Goal: Task Accomplishment & Management: Manage account settings

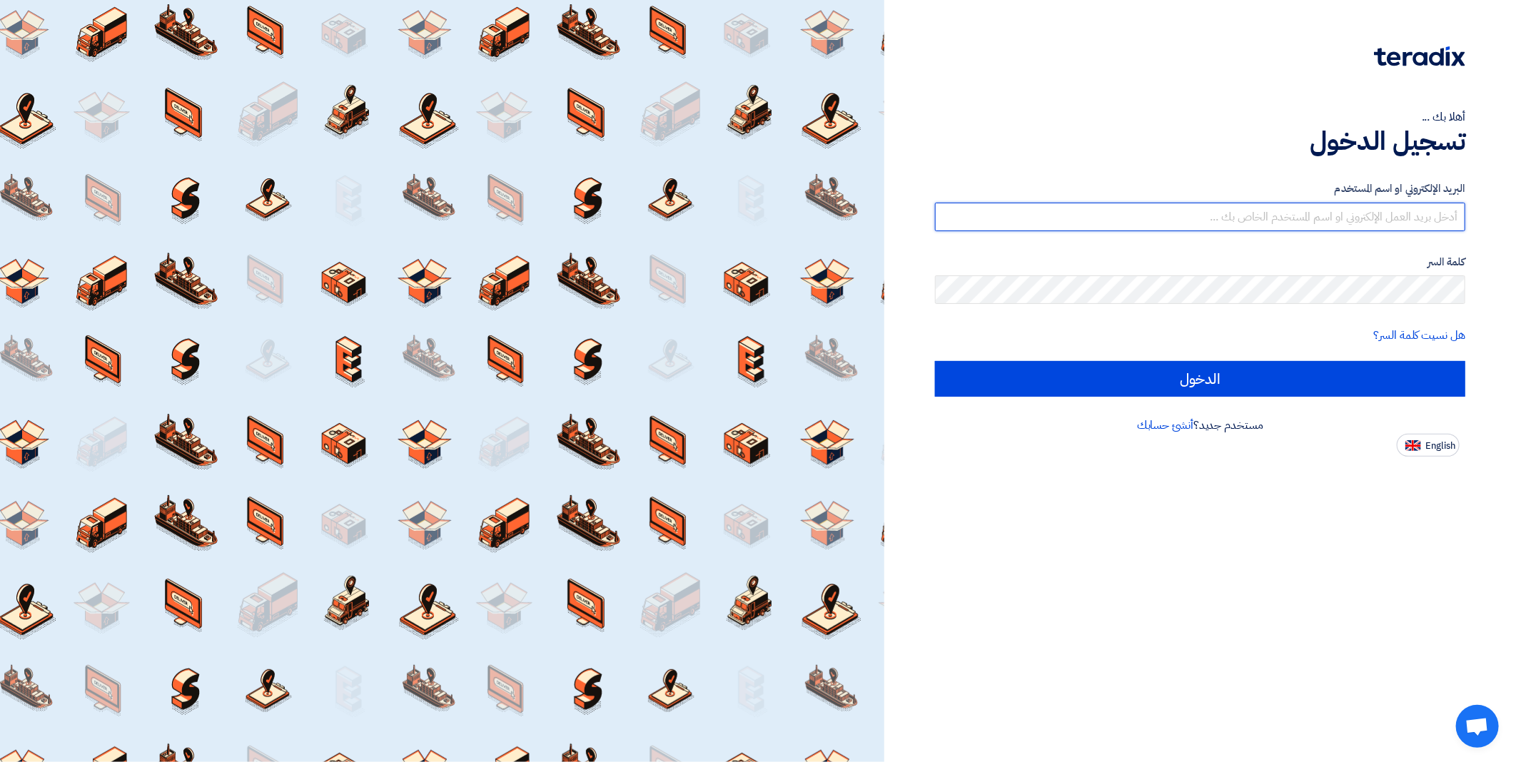
type input "[EMAIL_ADDRESS][DOMAIN_NAME]"
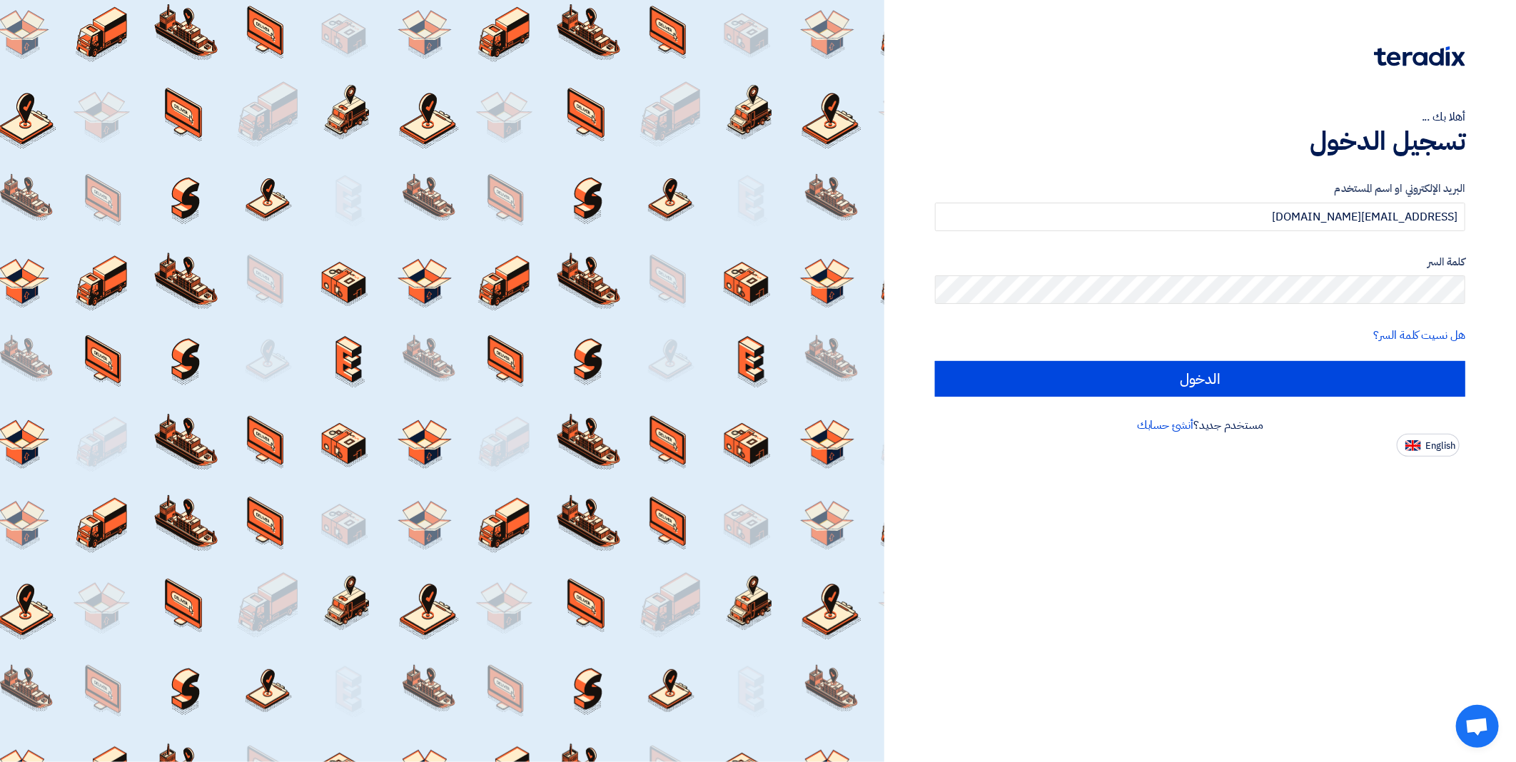
click at [1238, 400] on div "البريد الإلكتروني او اسم المستخدم [EMAIL_ADDRESS][DOMAIN_NAME] كلمة السر هل نسي…" at bounding box center [1200, 289] width 530 height 256
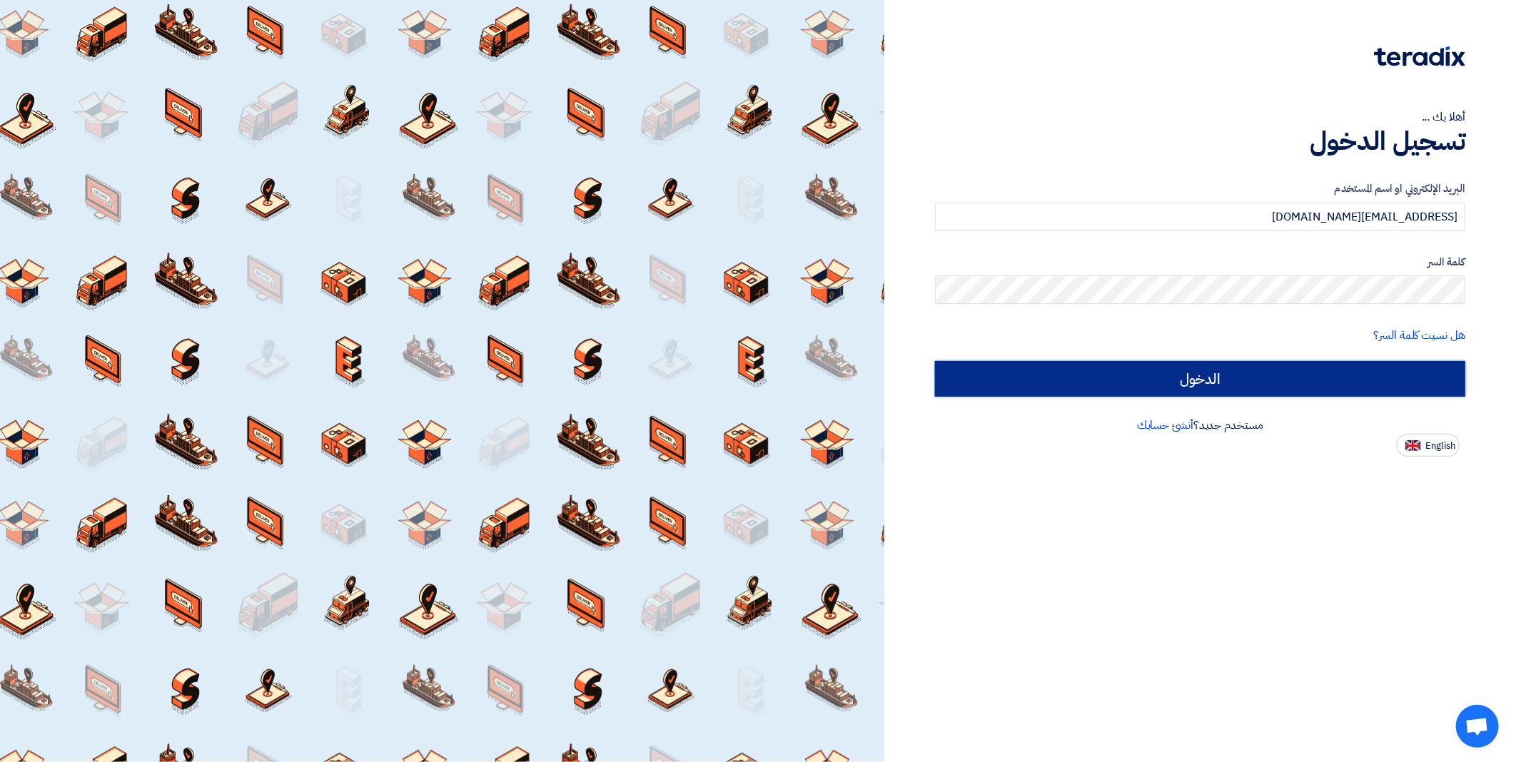
click at [1239, 387] on input "الدخول" at bounding box center [1200, 379] width 530 height 36
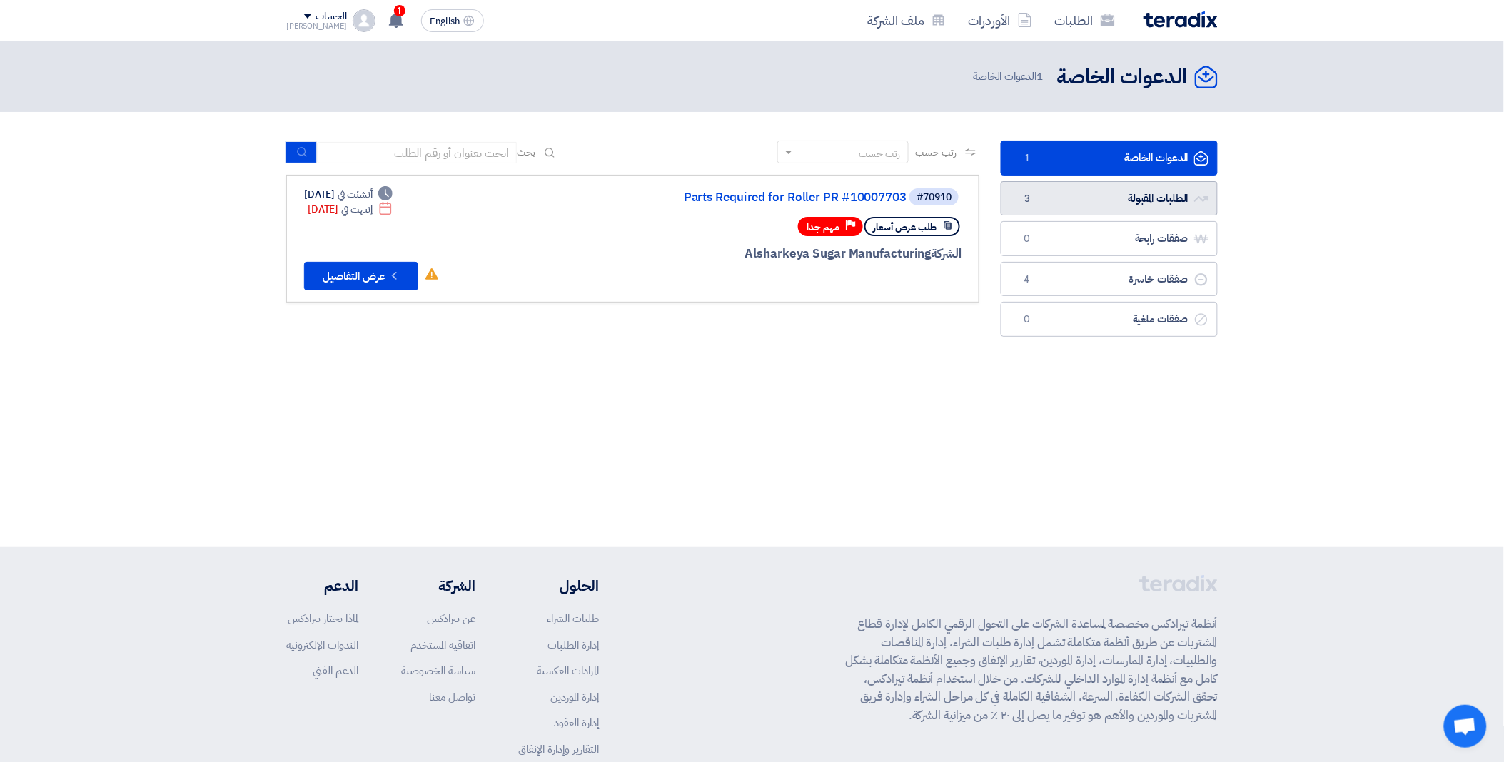
click at [1079, 193] on link "الطلبات المقبولة الطلبات المقبولة 3" at bounding box center [1109, 198] width 217 height 35
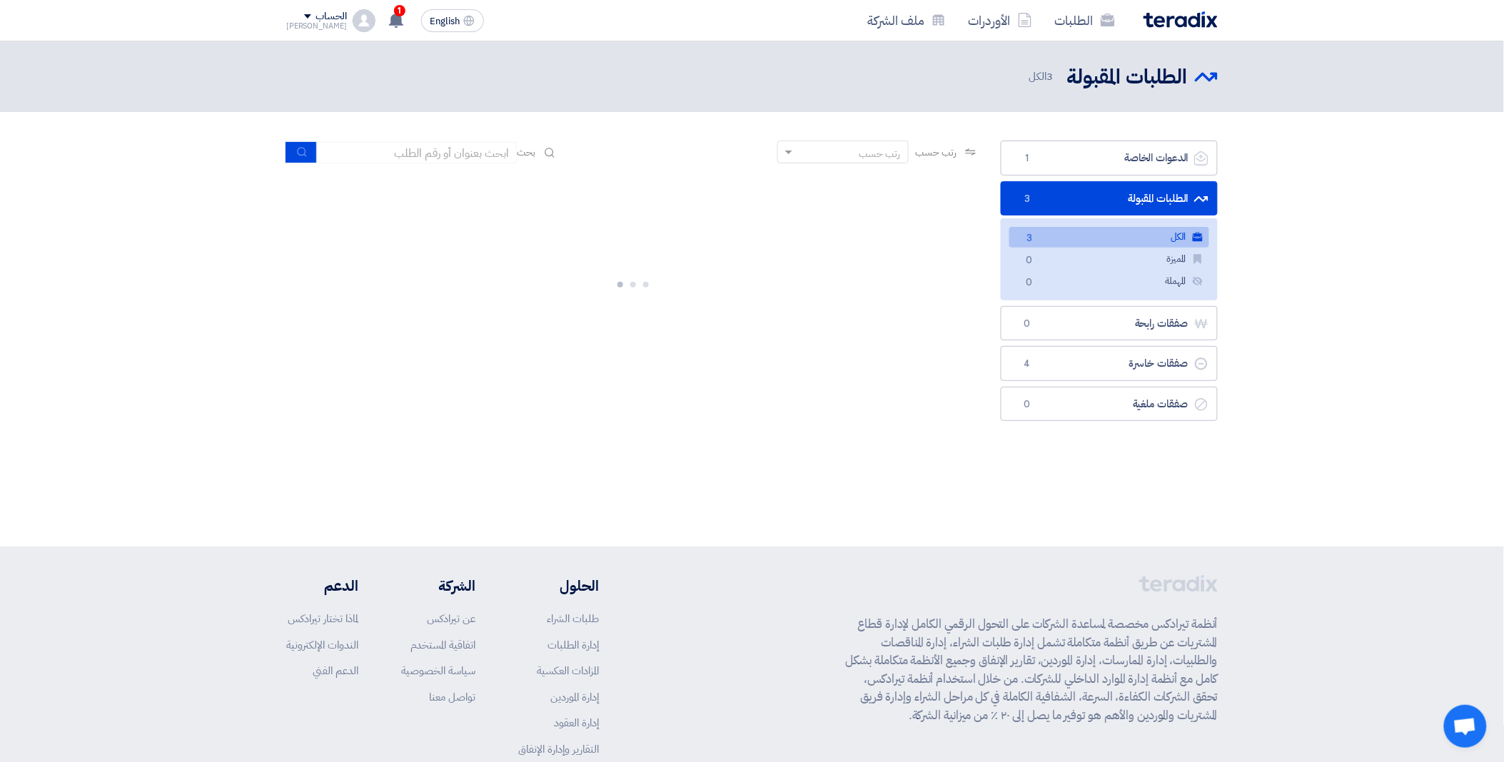
click at [1153, 239] on link "الكل الكل 3" at bounding box center [1109, 237] width 200 height 21
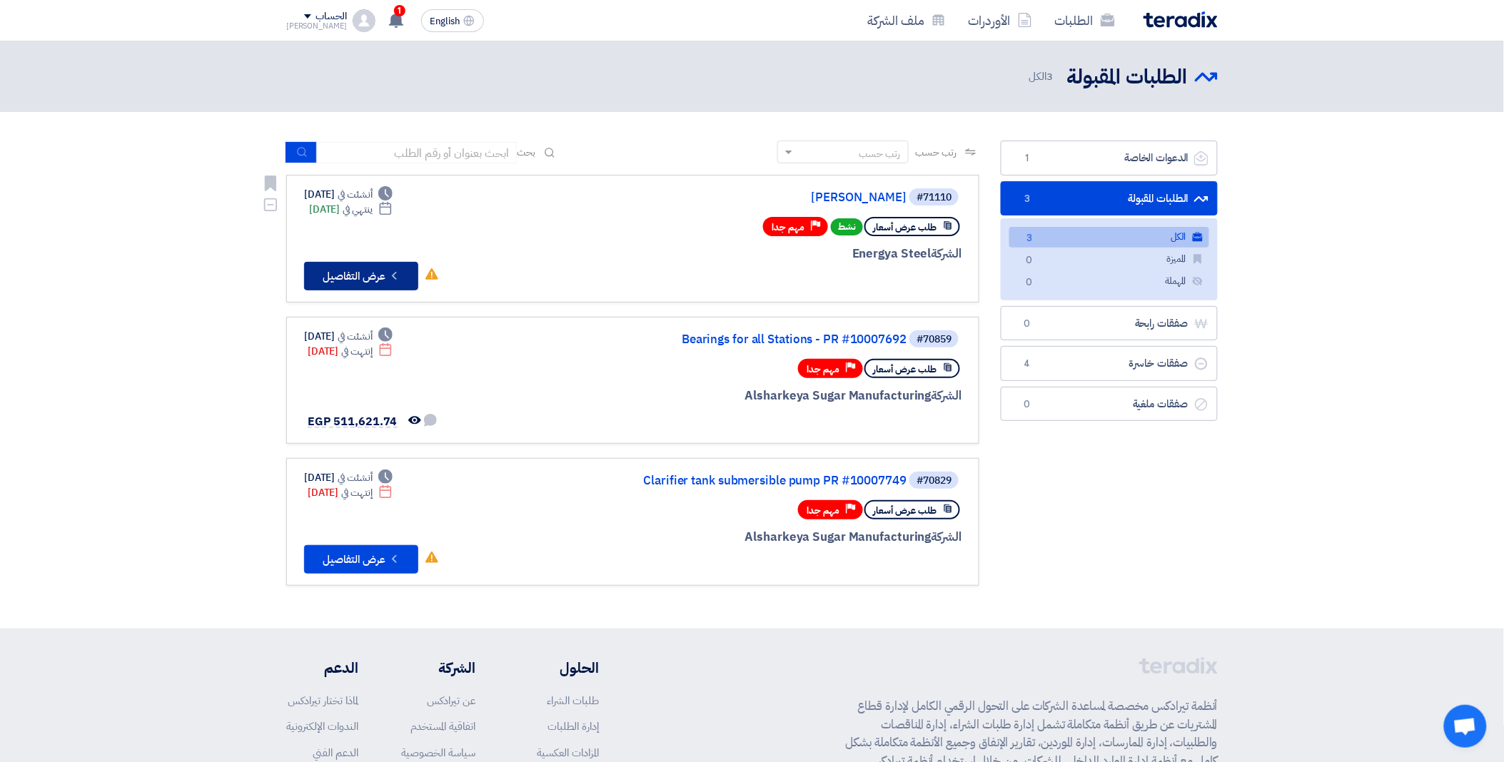
click at [340, 273] on button "Check details عرض التفاصيل" at bounding box center [361, 276] width 114 height 29
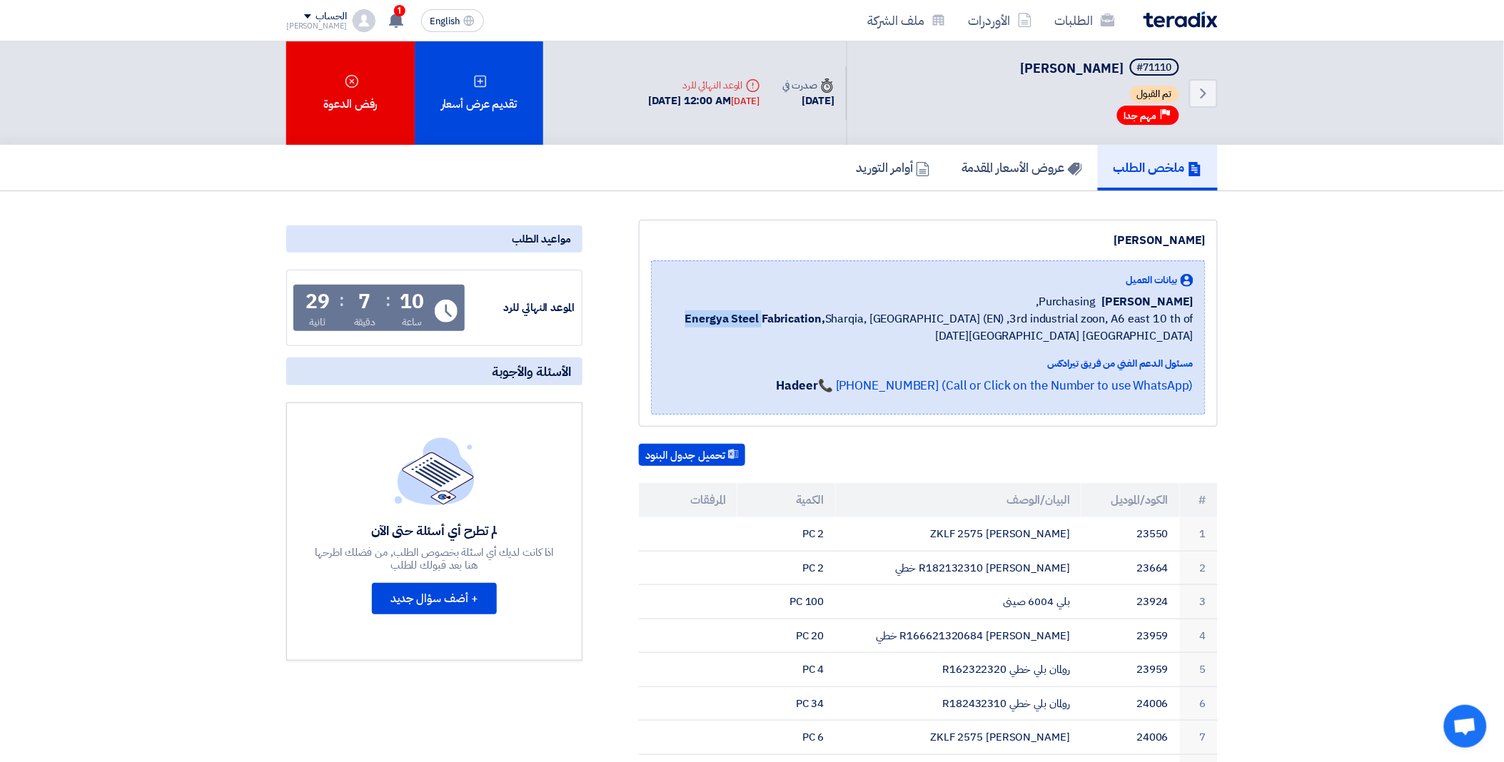
drag, startPoint x: 769, startPoint y: 312, endPoint x: 687, endPoint y: 313, distance: 81.4
click at [687, 313] on span "Energya Steel Fabrication, Sharqia, Egypt (EN) ,3rd industrial zoon, A6 east 10…" at bounding box center [928, 327] width 530 height 34
copy b "Energya Steel"
